Goal: Use online tool/utility: Utilize a website feature to perform a specific function

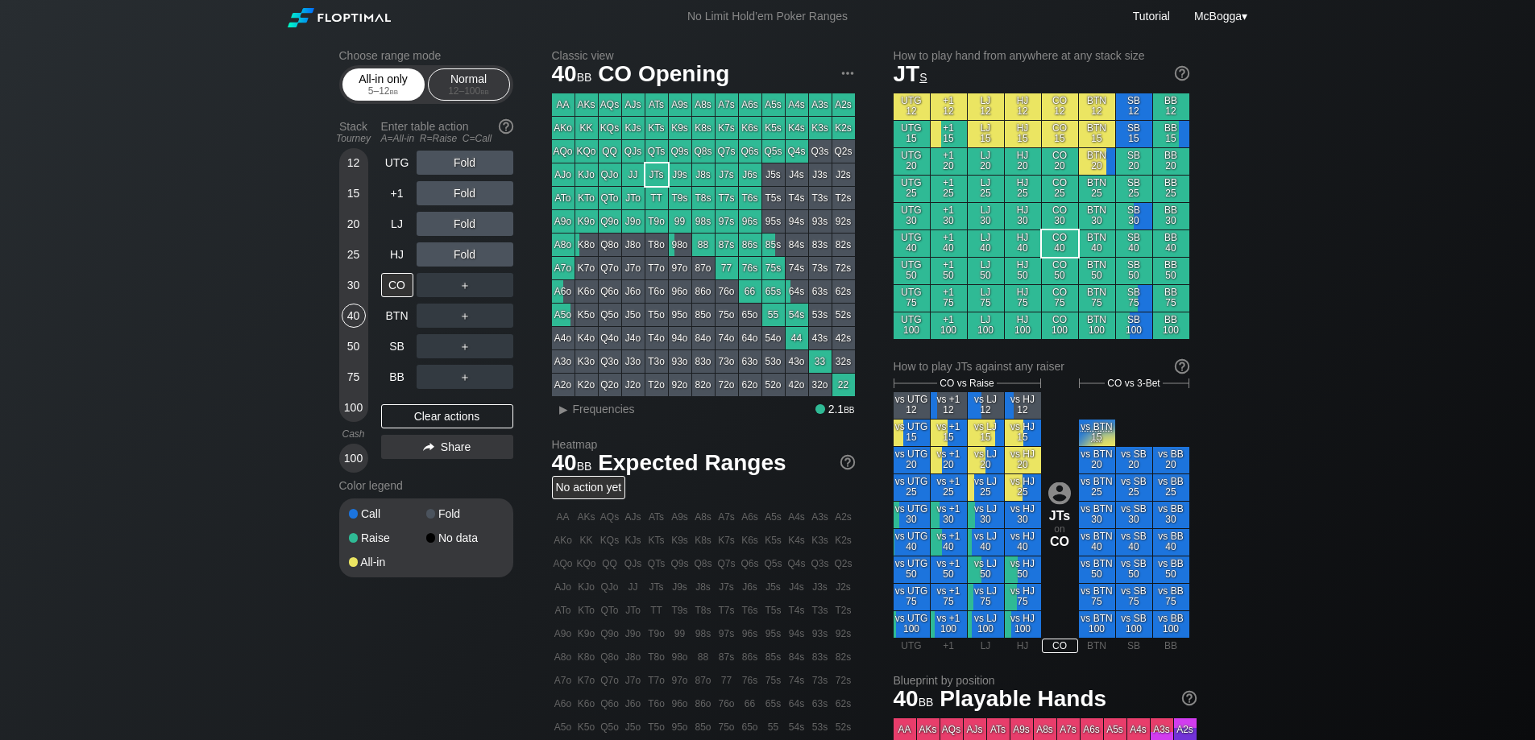
click at [379, 73] on div "All-in only 5 – 12 bb" at bounding box center [383, 84] width 74 height 31
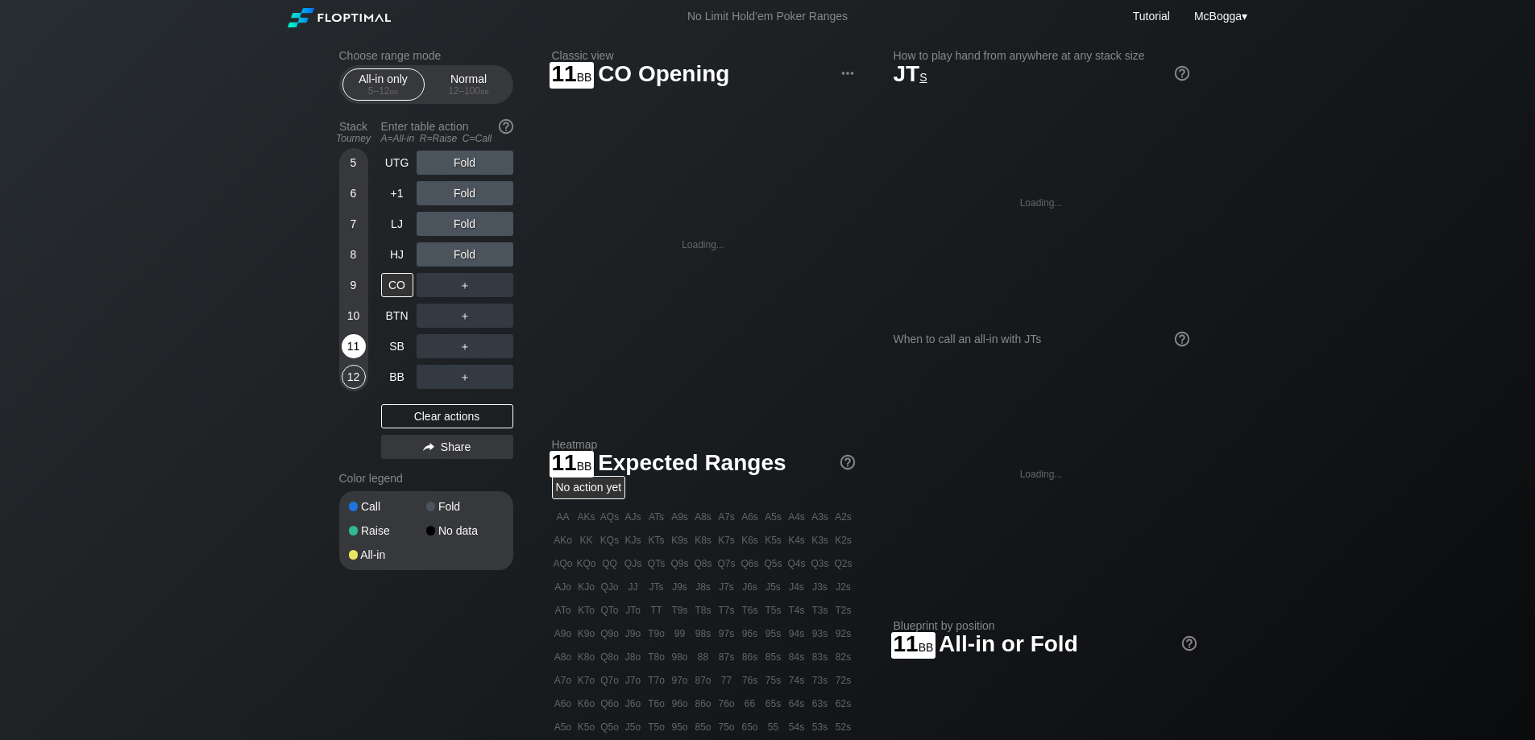
click at [347, 338] on div "11" at bounding box center [354, 346] width 24 height 24
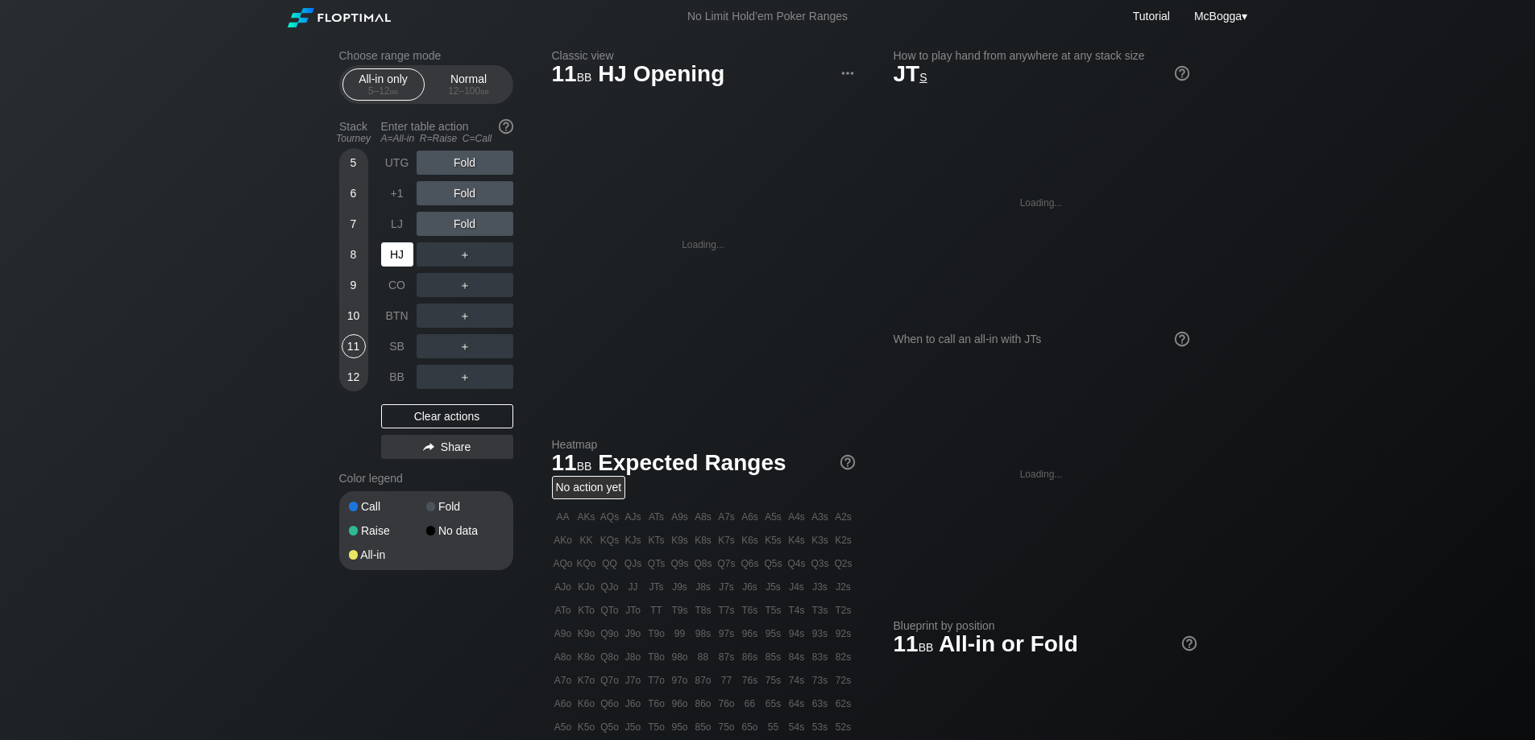
click at [403, 257] on div "HJ" at bounding box center [397, 255] width 32 height 24
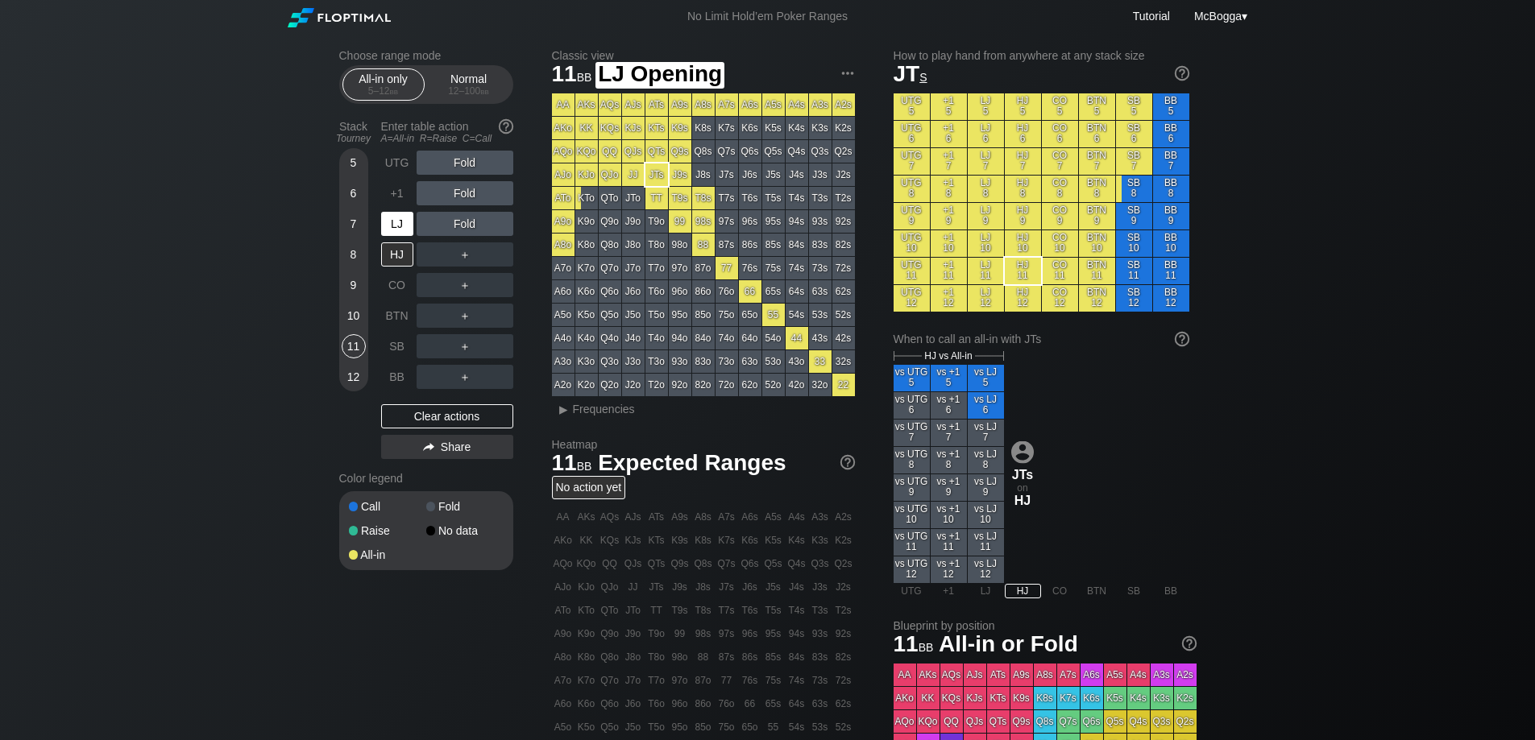
click at [396, 227] on div "LJ" at bounding box center [397, 224] width 32 height 24
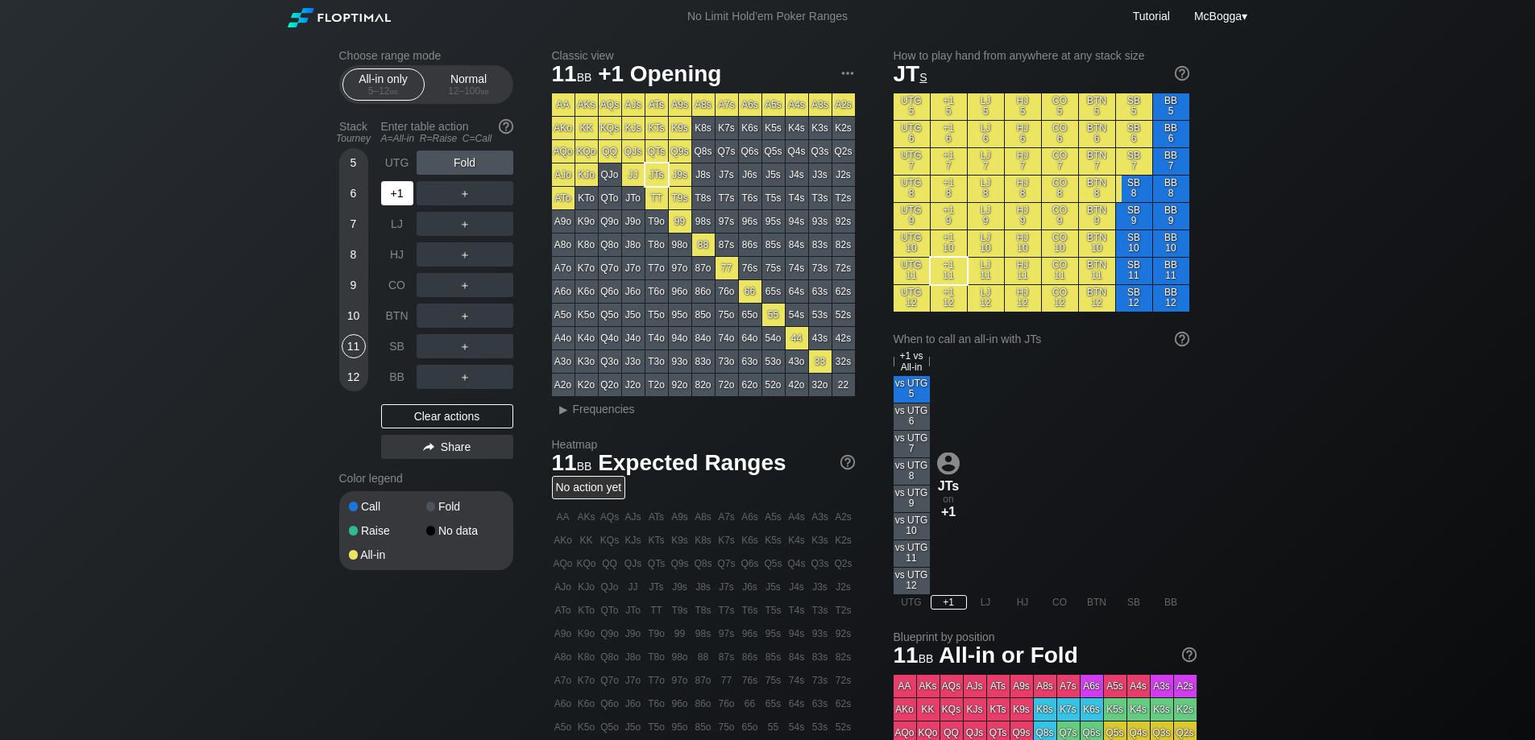
click at [403, 189] on div "+1" at bounding box center [397, 193] width 32 height 24
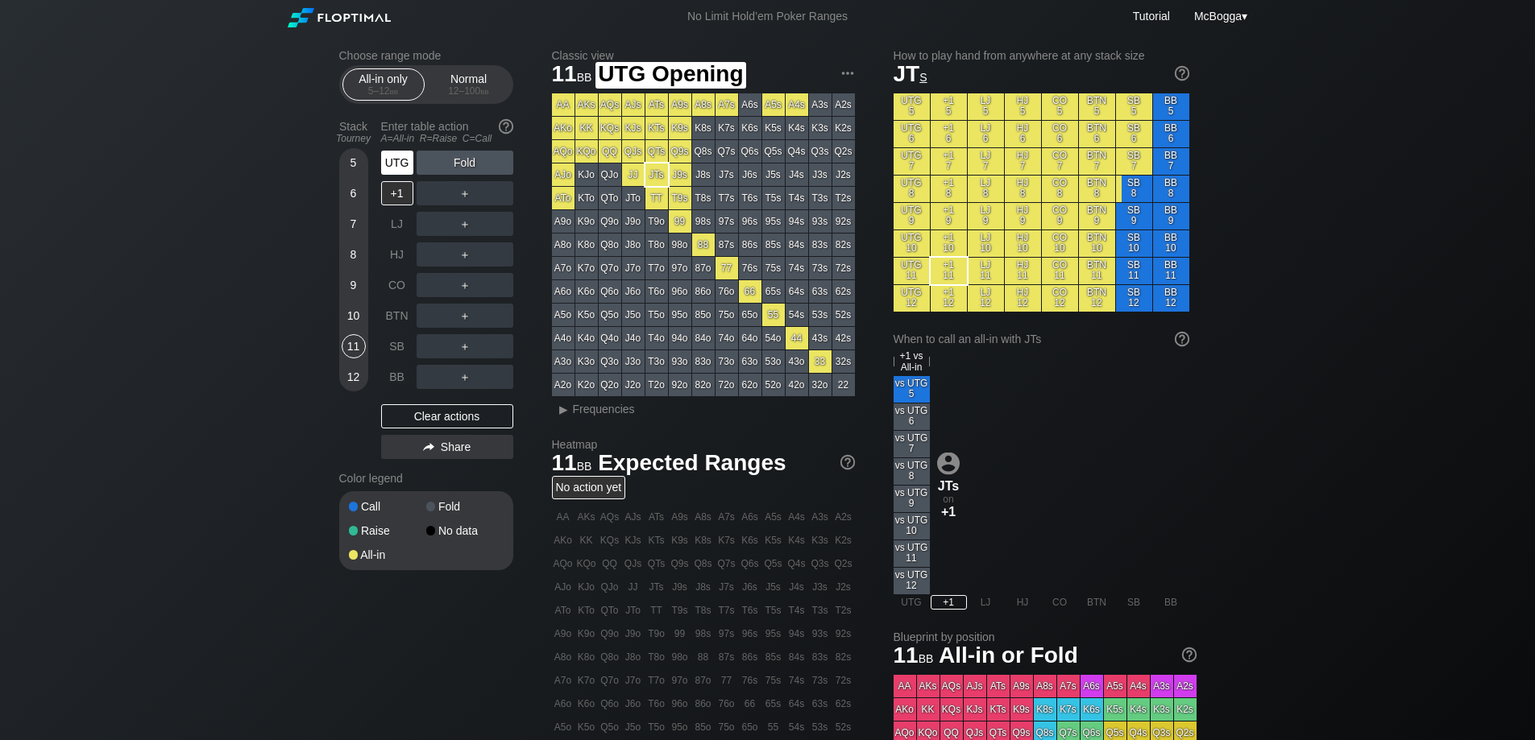
click at [400, 159] on div "UTG" at bounding box center [397, 163] width 32 height 24
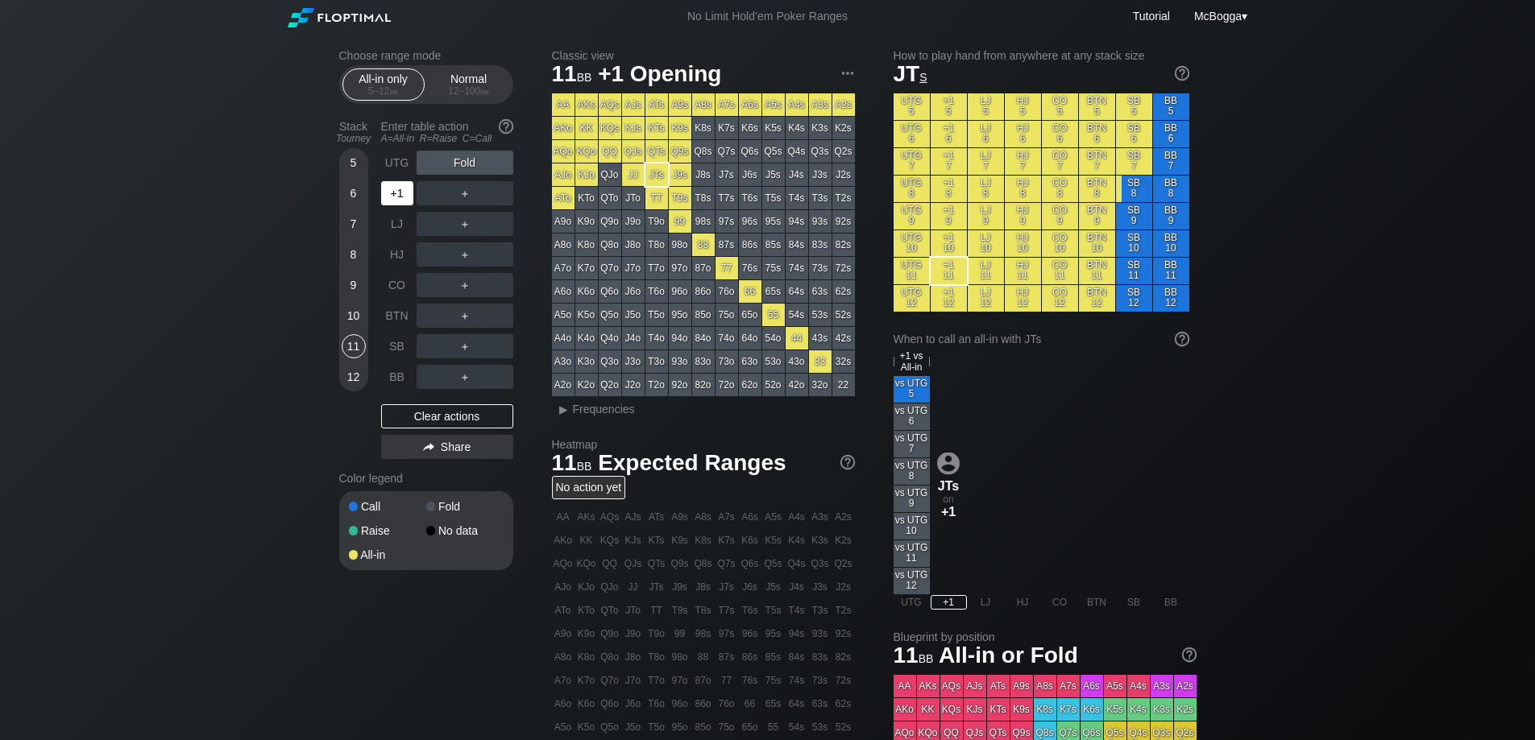
click at [403, 207] on div "+1" at bounding box center [398, 193] width 35 height 31
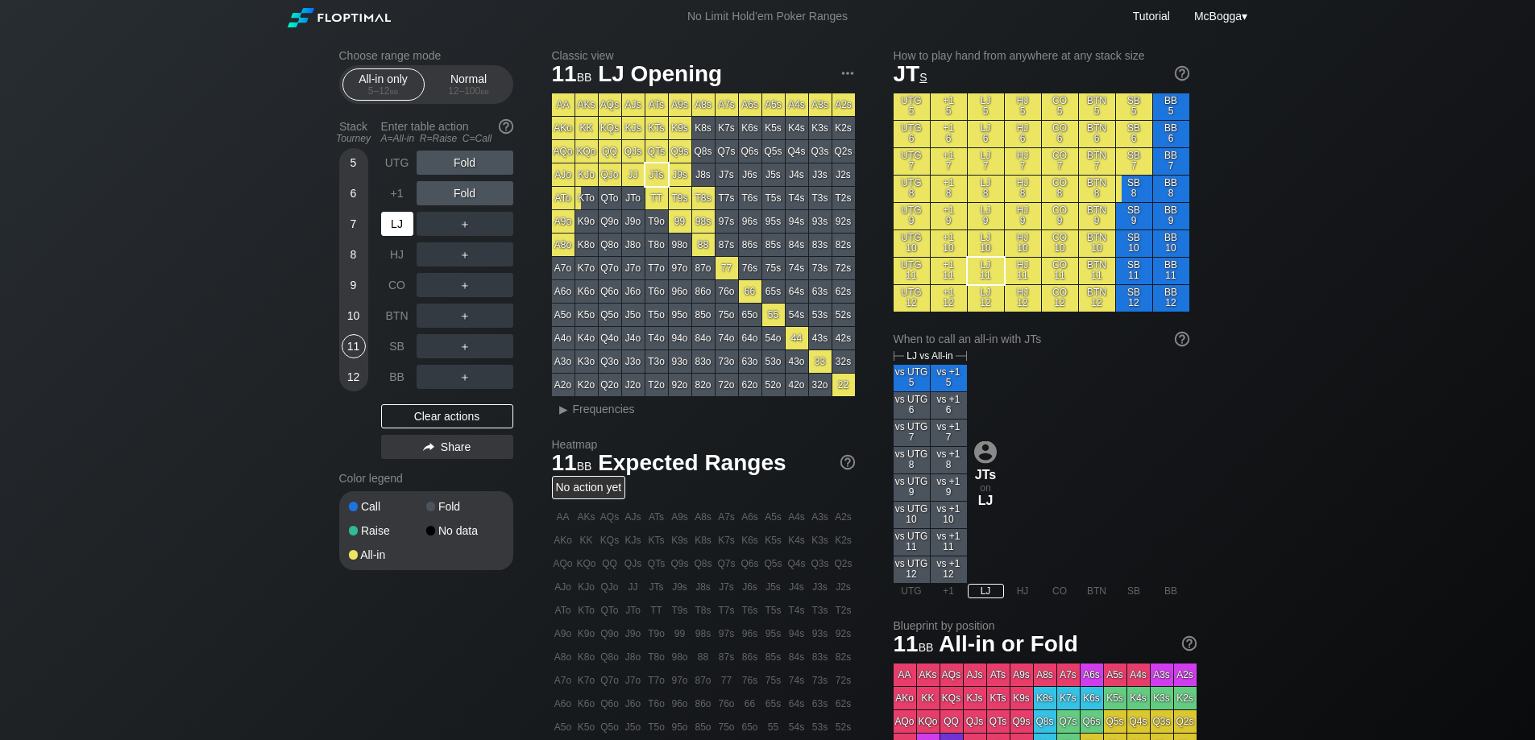
click at [403, 226] on div "LJ" at bounding box center [397, 224] width 32 height 24
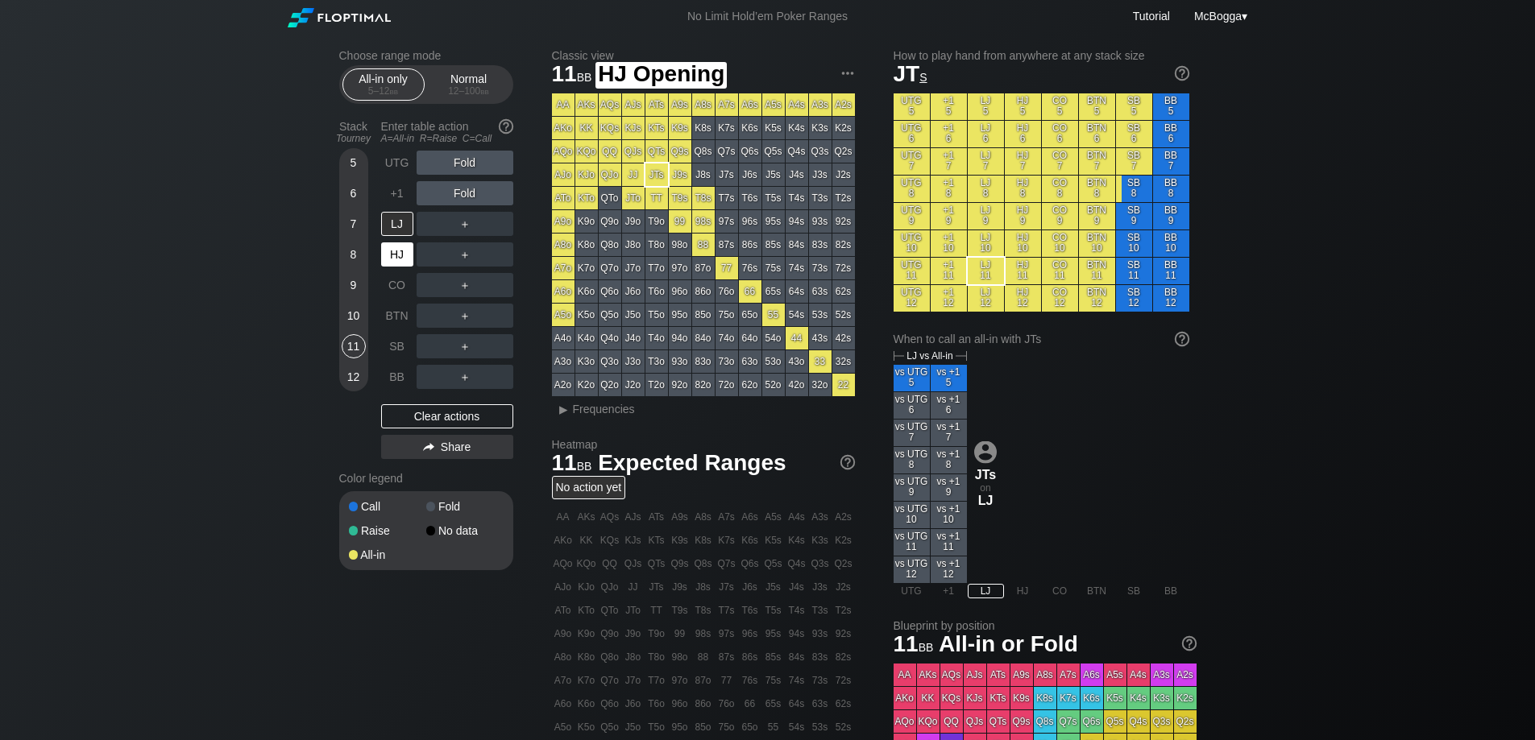
click at [403, 254] on div "HJ" at bounding box center [397, 255] width 32 height 24
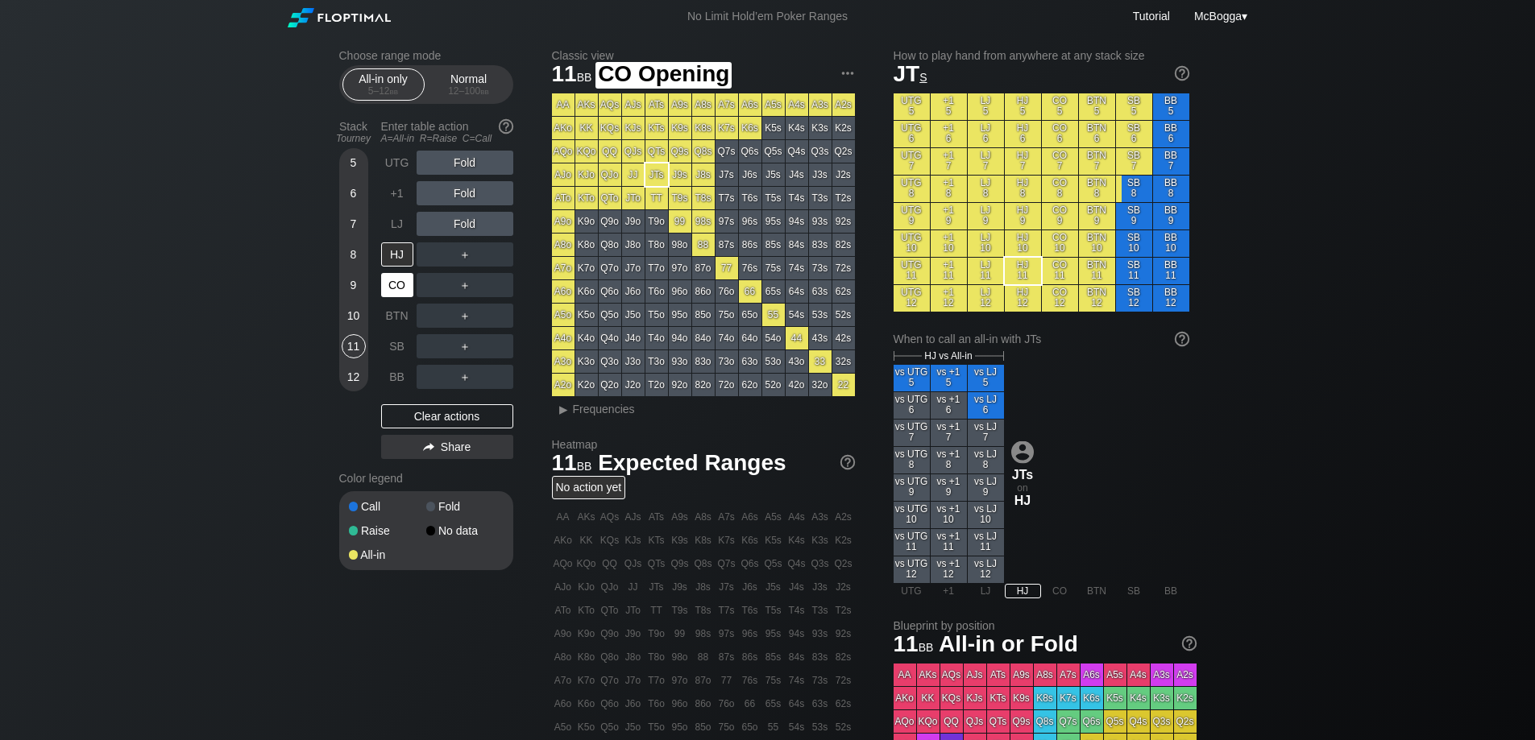
click at [405, 283] on div "CO" at bounding box center [397, 285] width 32 height 24
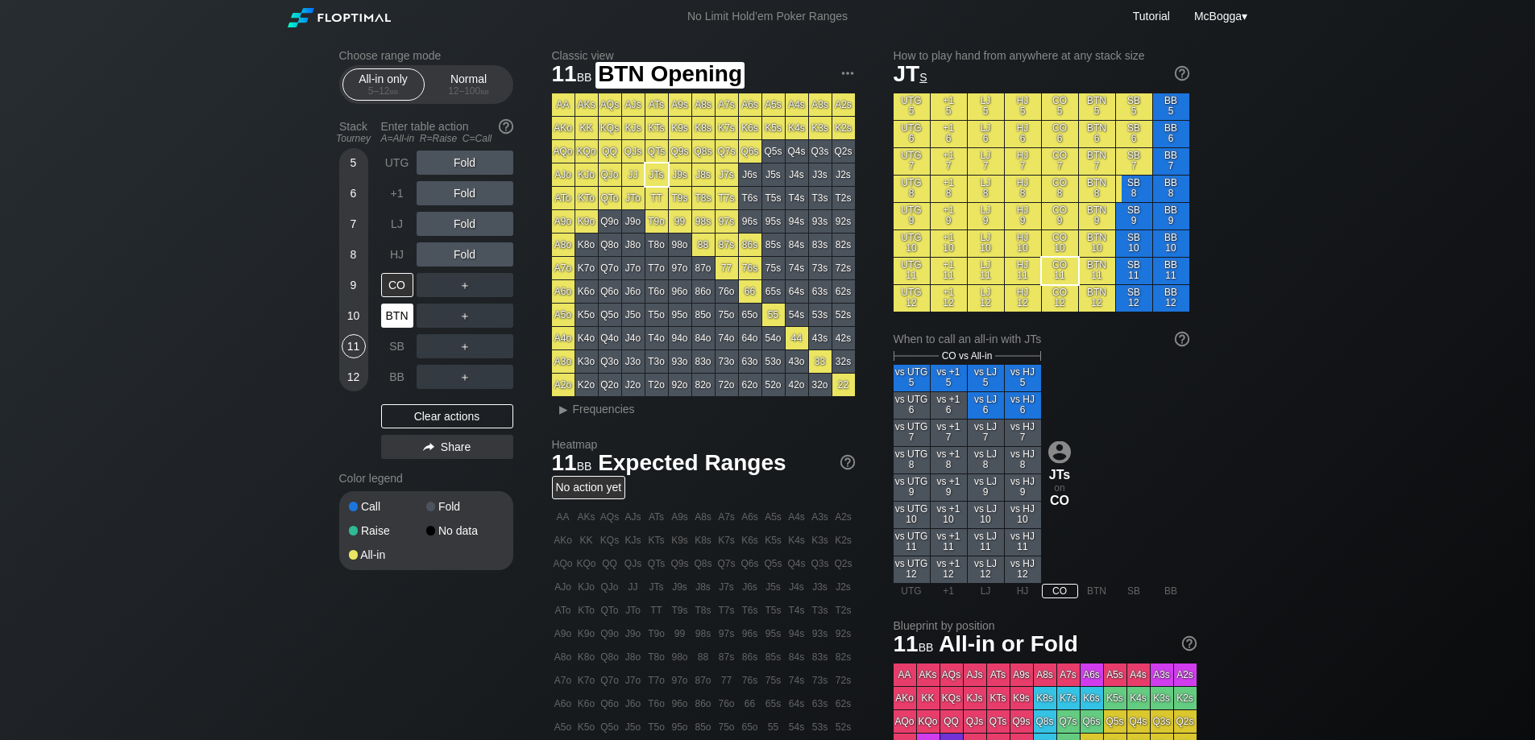
click at [410, 313] on div "BTN" at bounding box center [397, 316] width 32 height 24
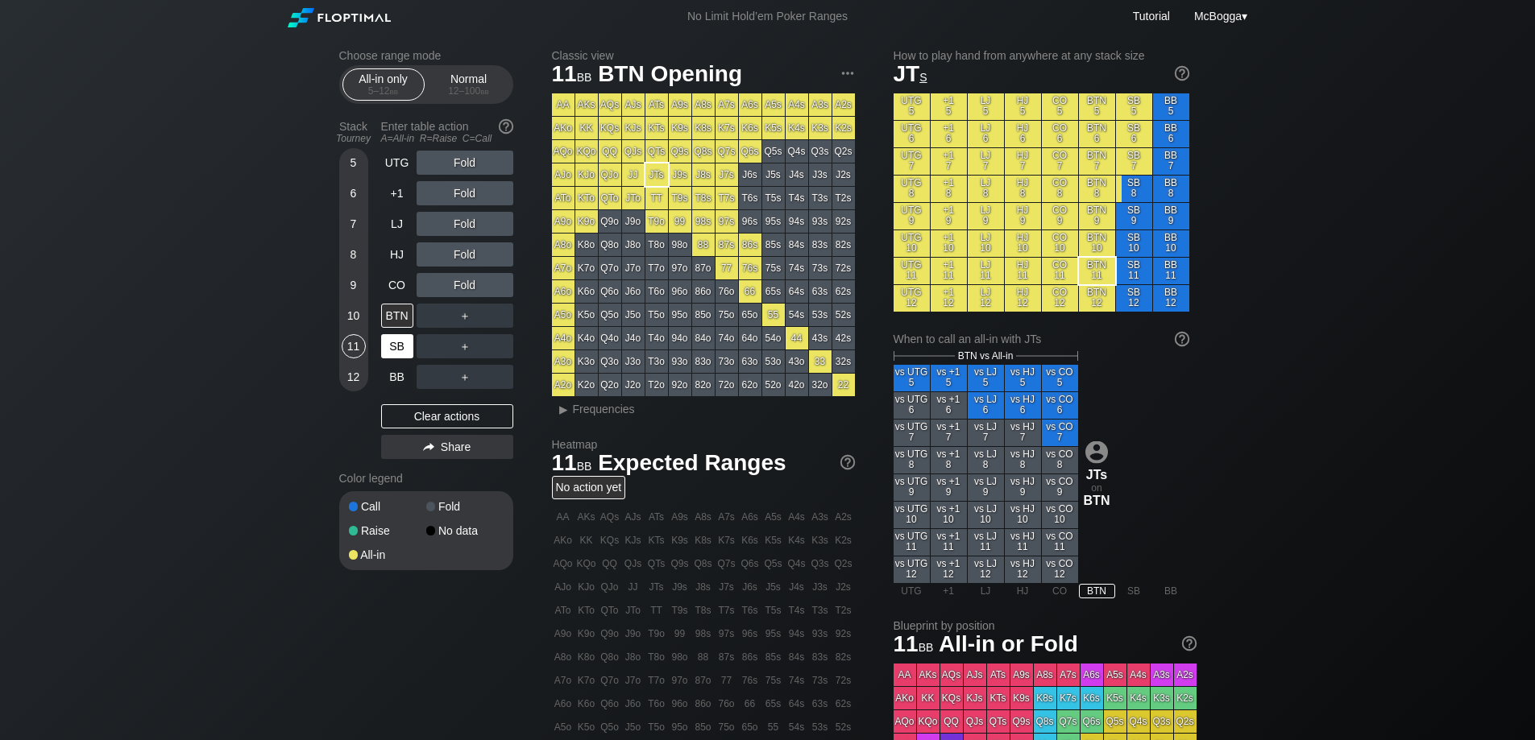
click at [396, 351] on div "SB" at bounding box center [397, 346] width 32 height 24
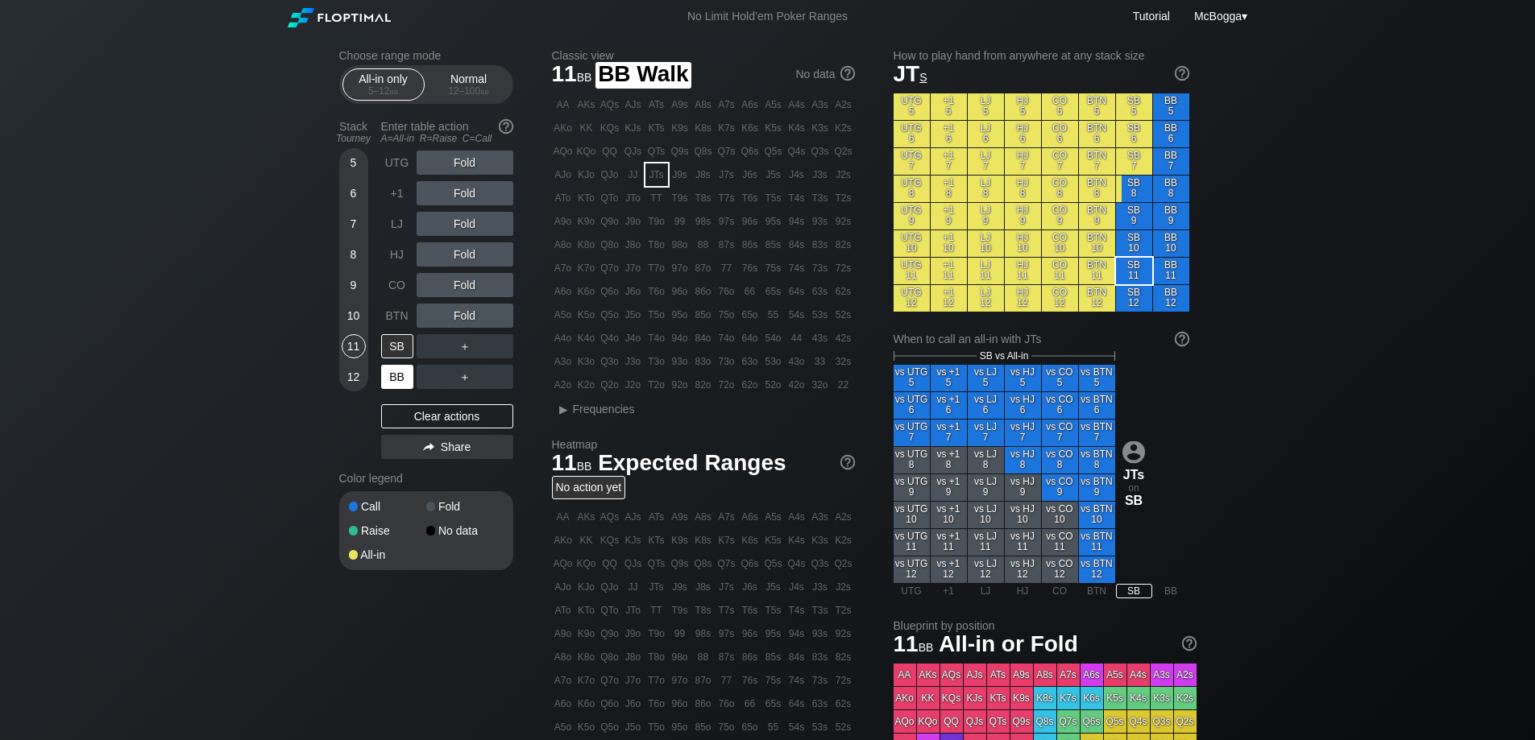
click at [400, 371] on div "BB" at bounding box center [397, 377] width 32 height 24
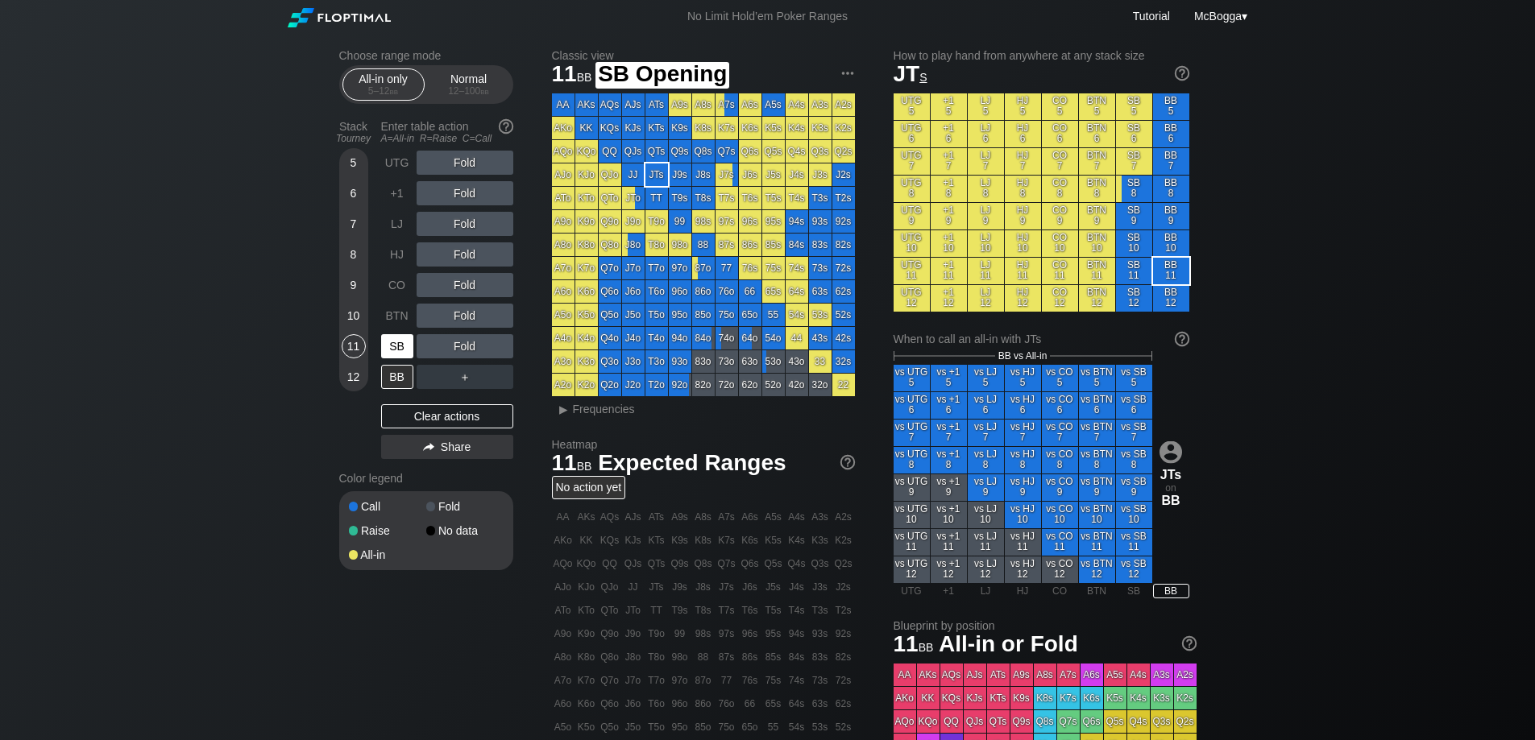
click at [400, 347] on div "SB" at bounding box center [397, 346] width 32 height 24
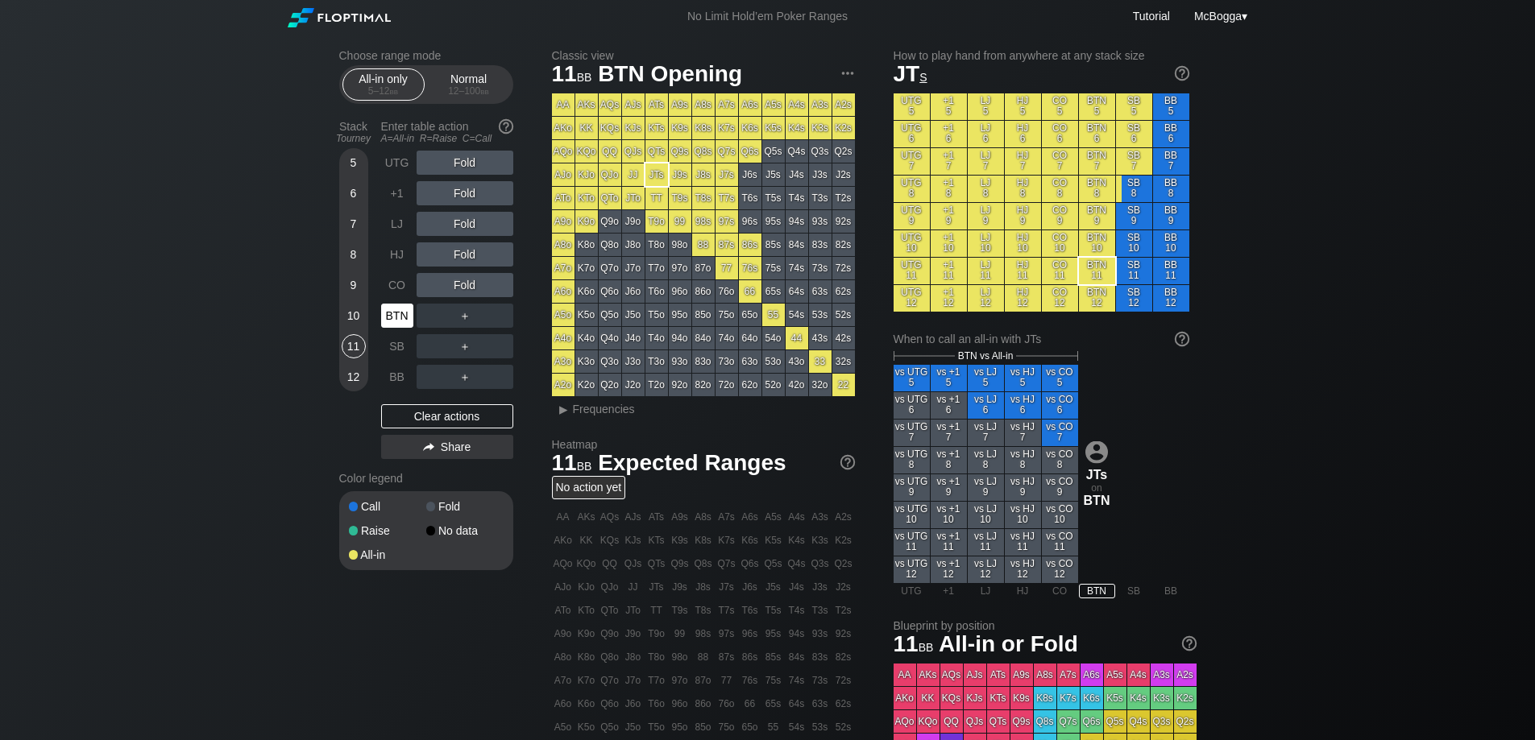
click at [397, 325] on div "BTN" at bounding box center [397, 316] width 32 height 24
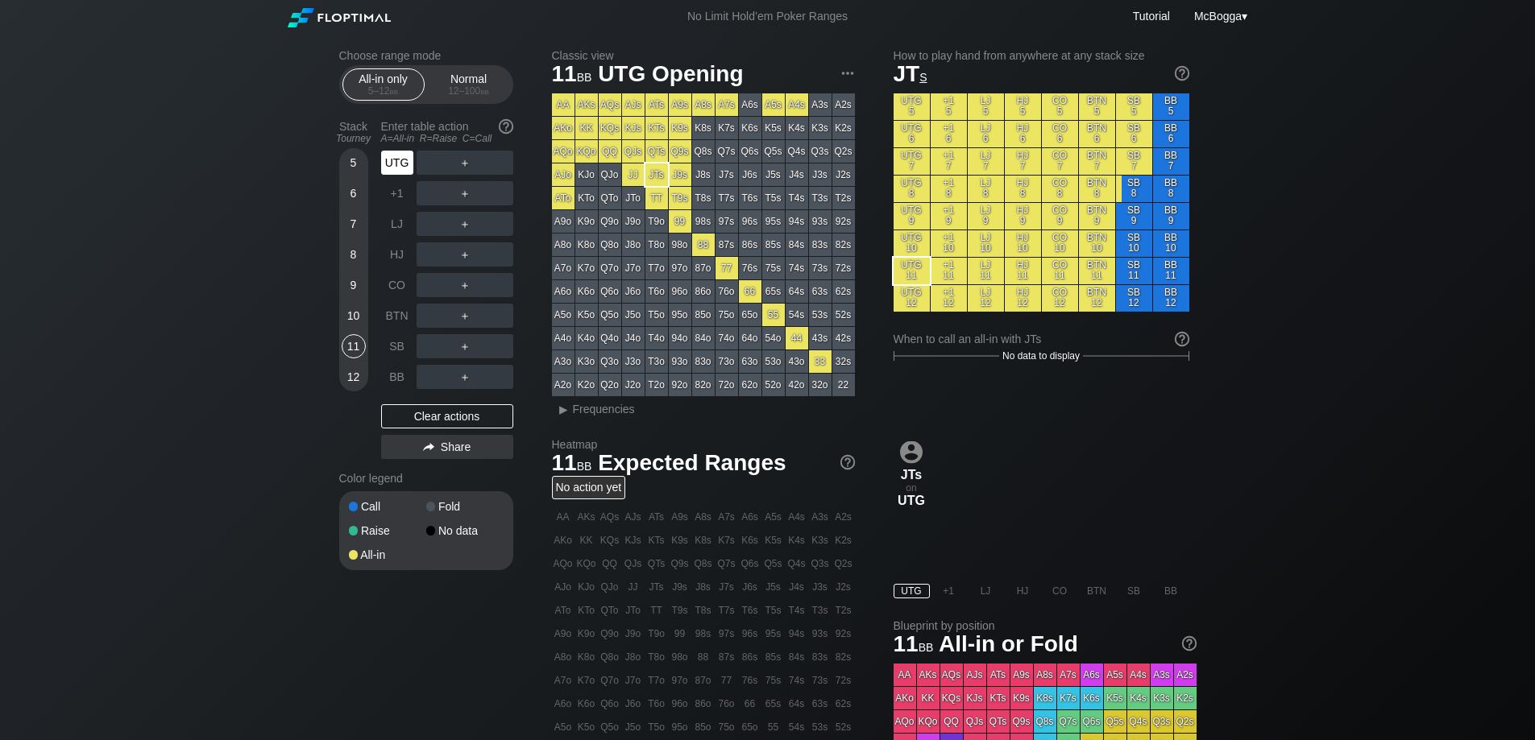
click at [397, 163] on div "UTG" at bounding box center [397, 163] width 32 height 24
click at [458, 99] on div "Normal 12 – 100 bb" at bounding box center [469, 84] width 82 height 32
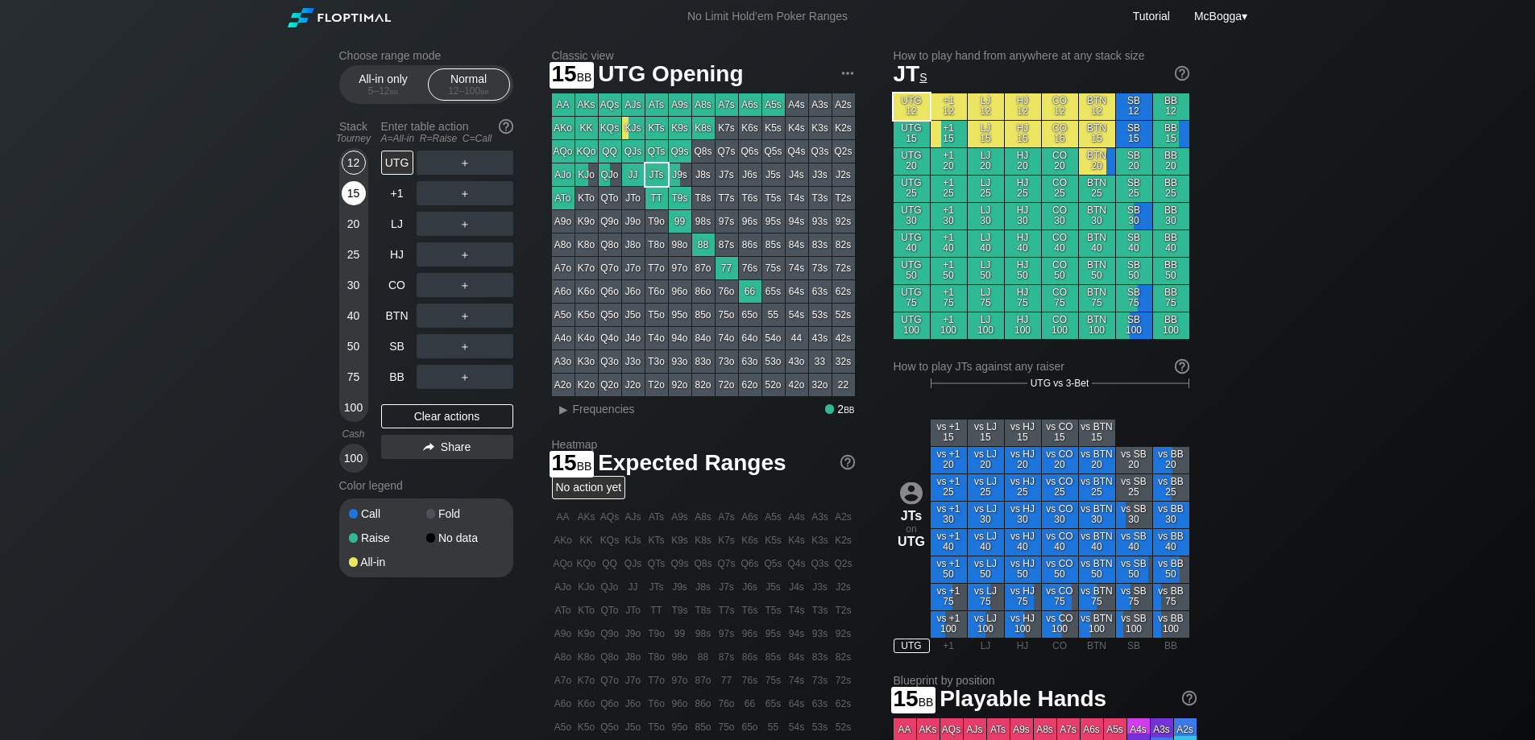
click at [359, 185] on div "15" at bounding box center [354, 193] width 24 height 24
click at [363, 156] on div "12" at bounding box center [354, 163] width 24 height 24
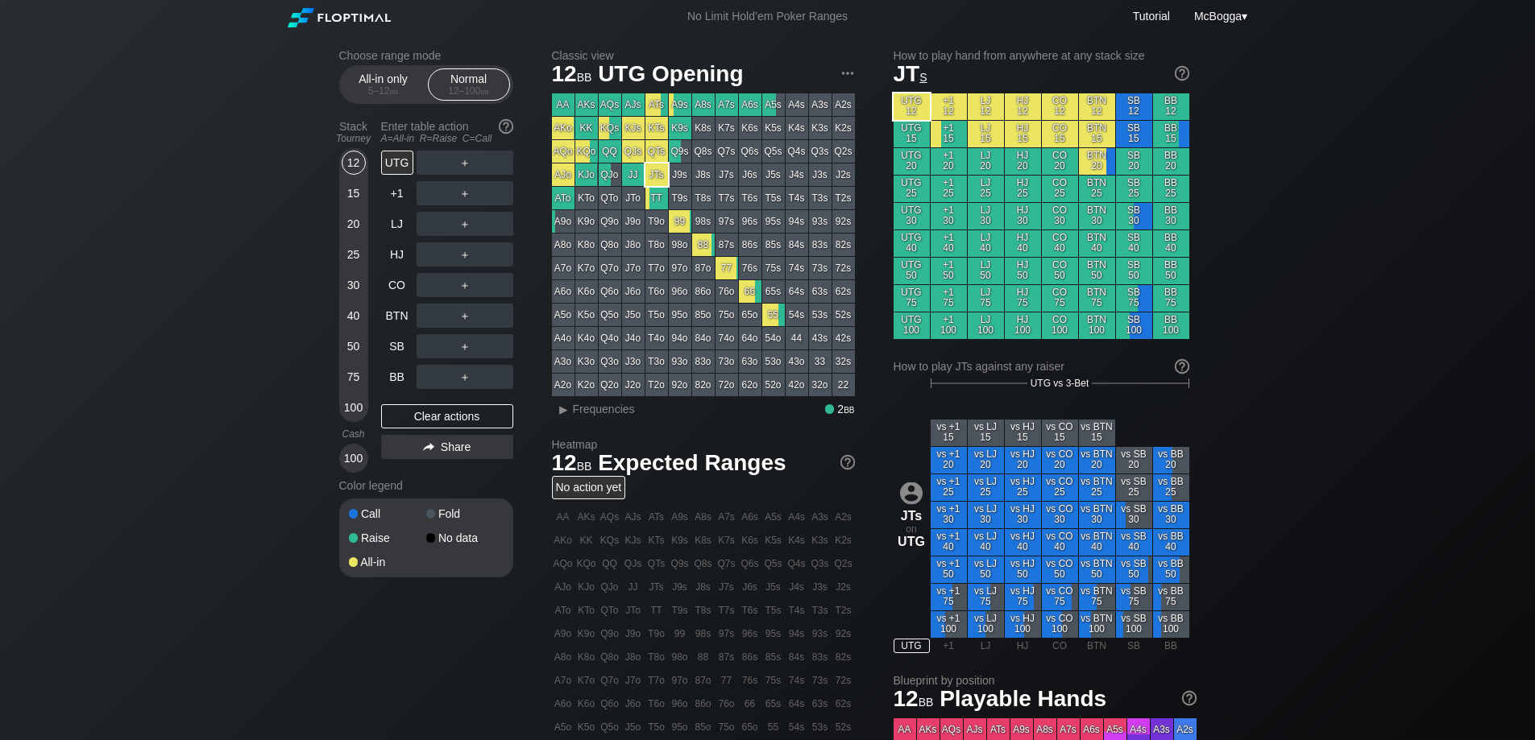
click at [353, 221] on div "20" at bounding box center [354, 224] width 24 height 24
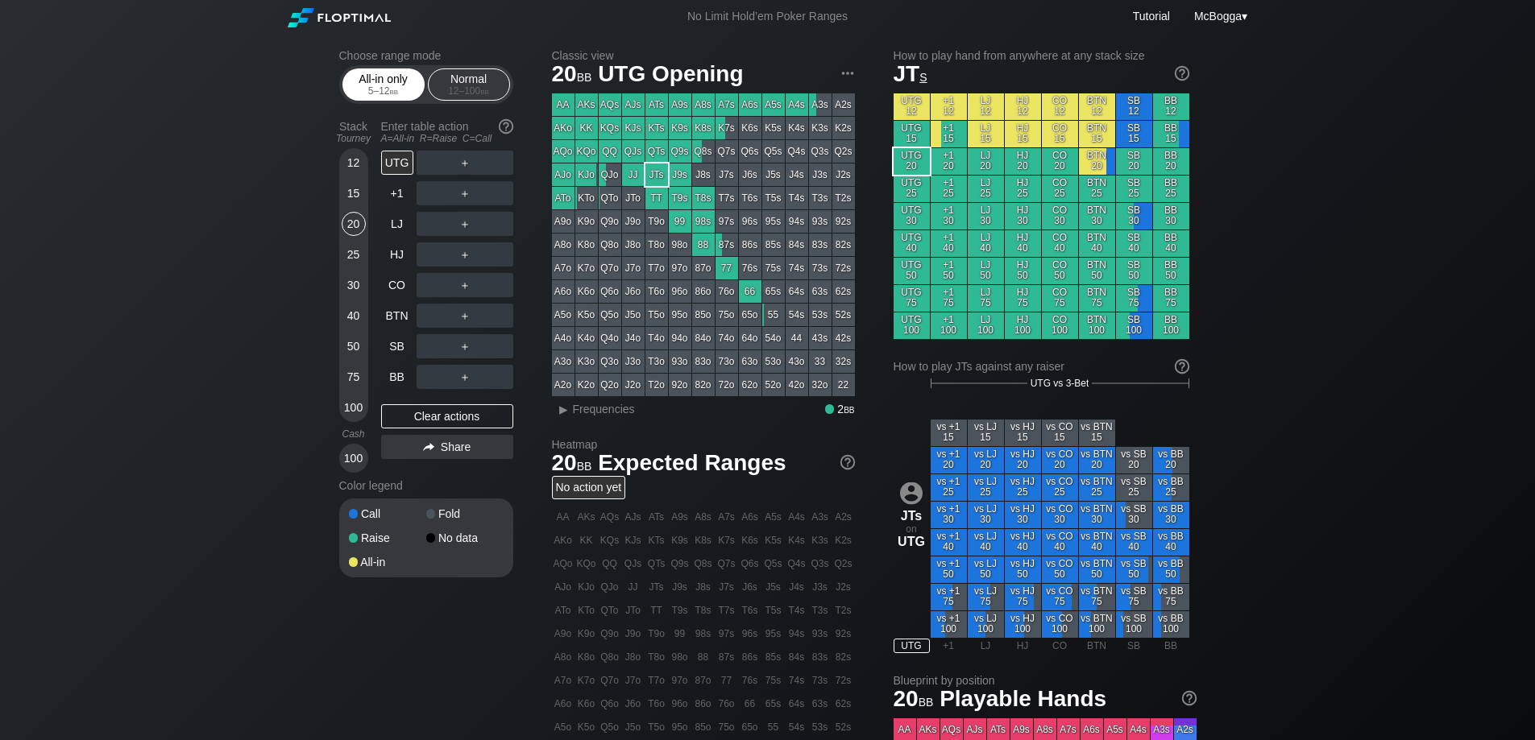
click at [388, 81] on div "All-in only 5 – 12 bb" at bounding box center [383, 84] width 74 height 31
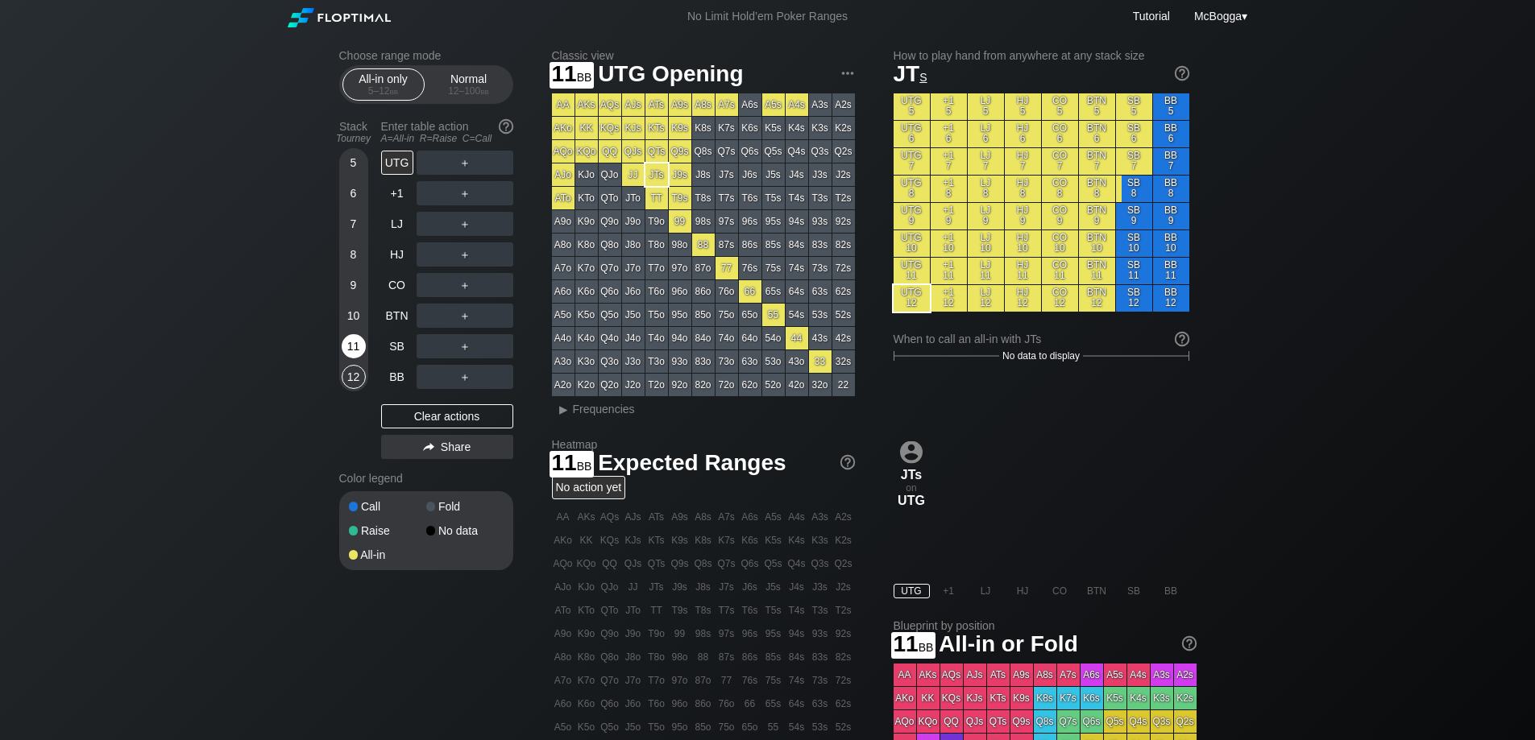
click at [356, 345] on div "11" at bounding box center [354, 346] width 24 height 24
